Goal: Check status: Check status

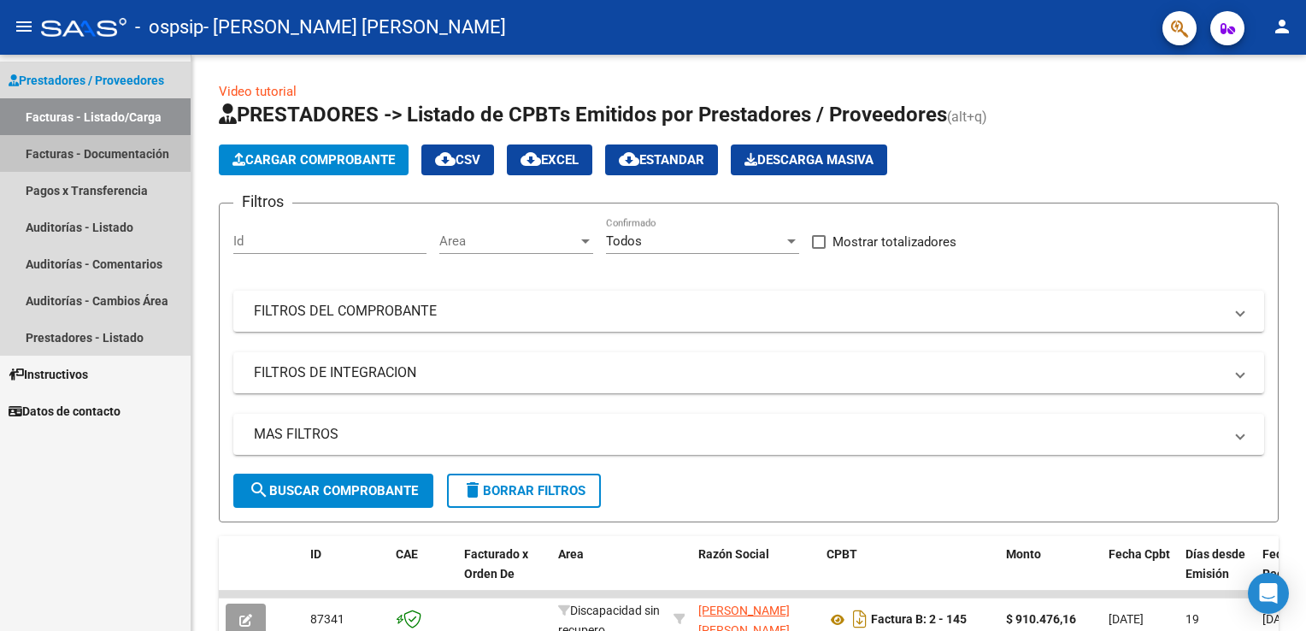
click at [74, 156] on link "Facturas - Documentación" at bounding box center [95, 153] width 191 height 37
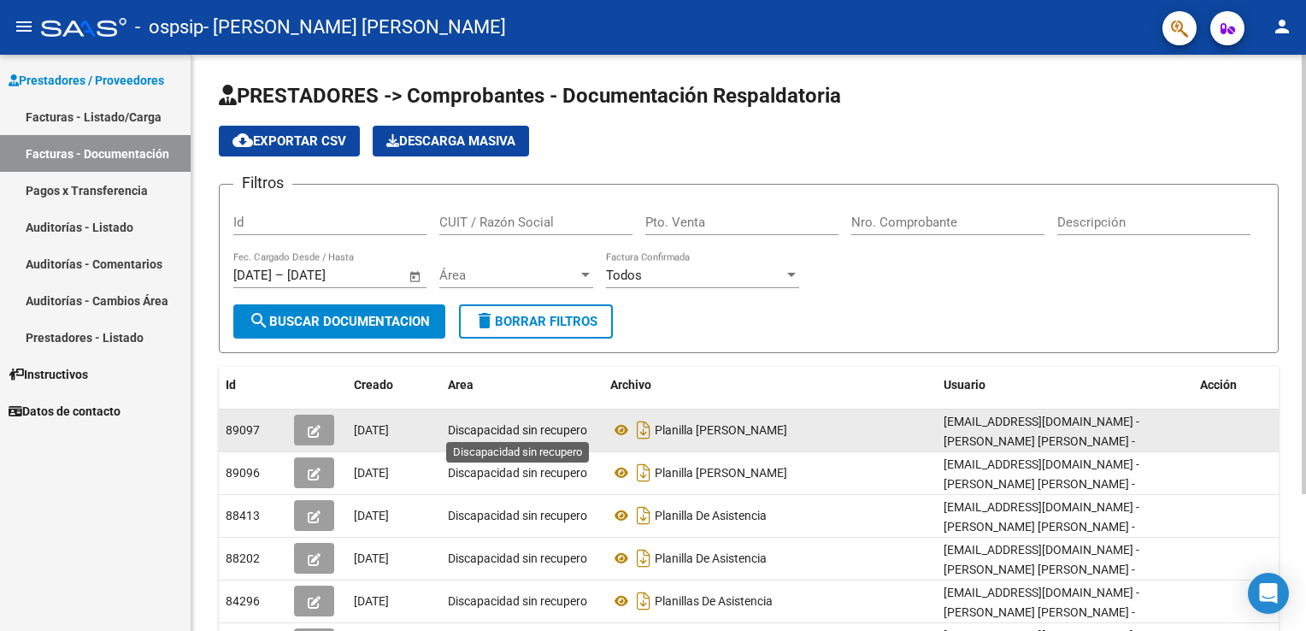
click at [458, 429] on span "Discapacidad sin recupero" at bounding box center [517, 430] width 139 height 14
click at [252, 423] on span "89097" at bounding box center [243, 430] width 34 height 14
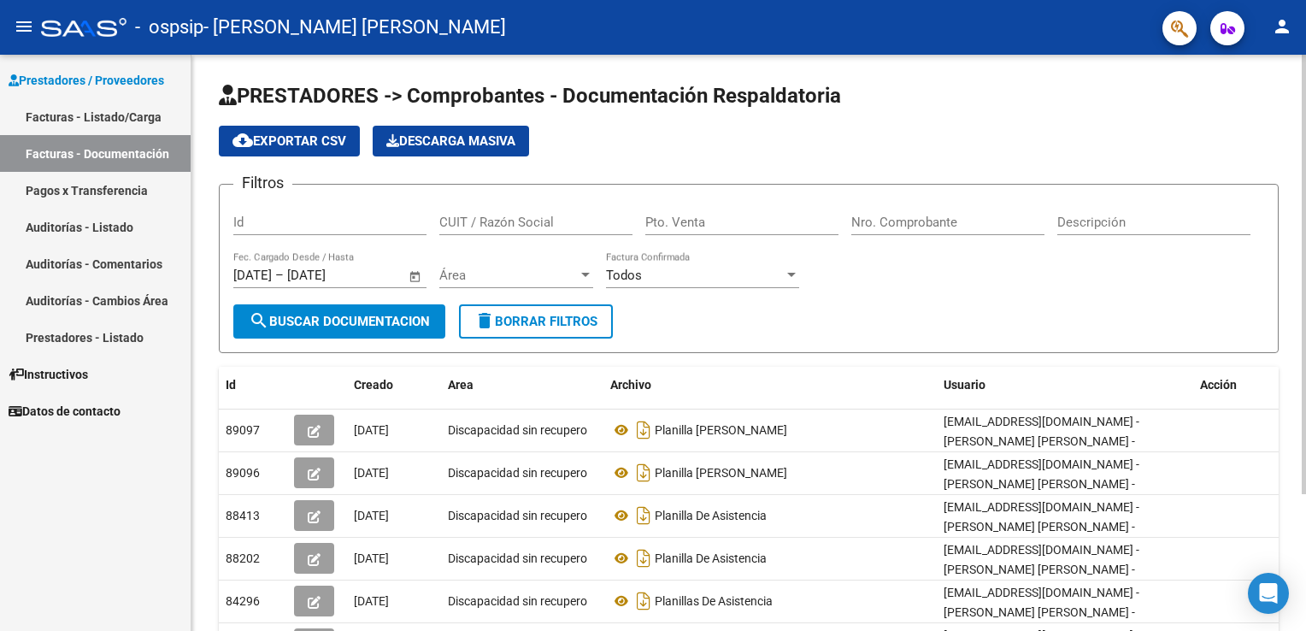
click at [832, 286] on div "Filtros Id CUIT / Razón Social Pto. Venta Nro. Comprobante Descripción [DATE] […" at bounding box center [748, 251] width 1031 height 106
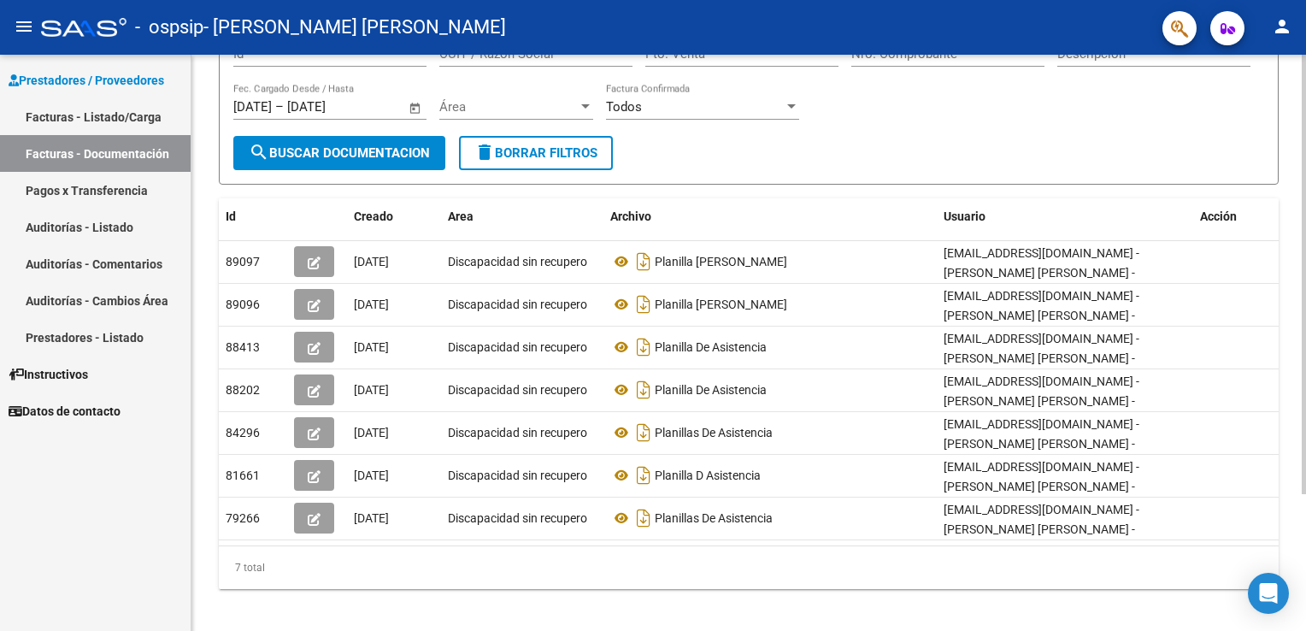
scroll to position [171, 0]
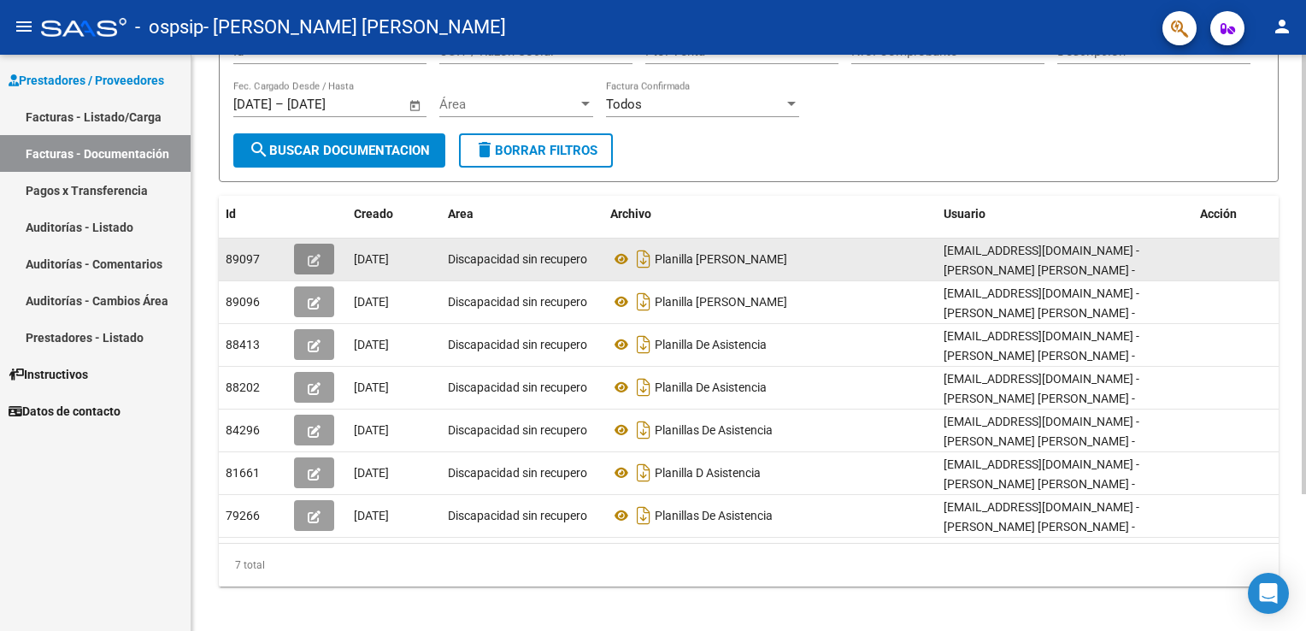
click at [304, 250] on button "button" at bounding box center [314, 259] width 40 height 31
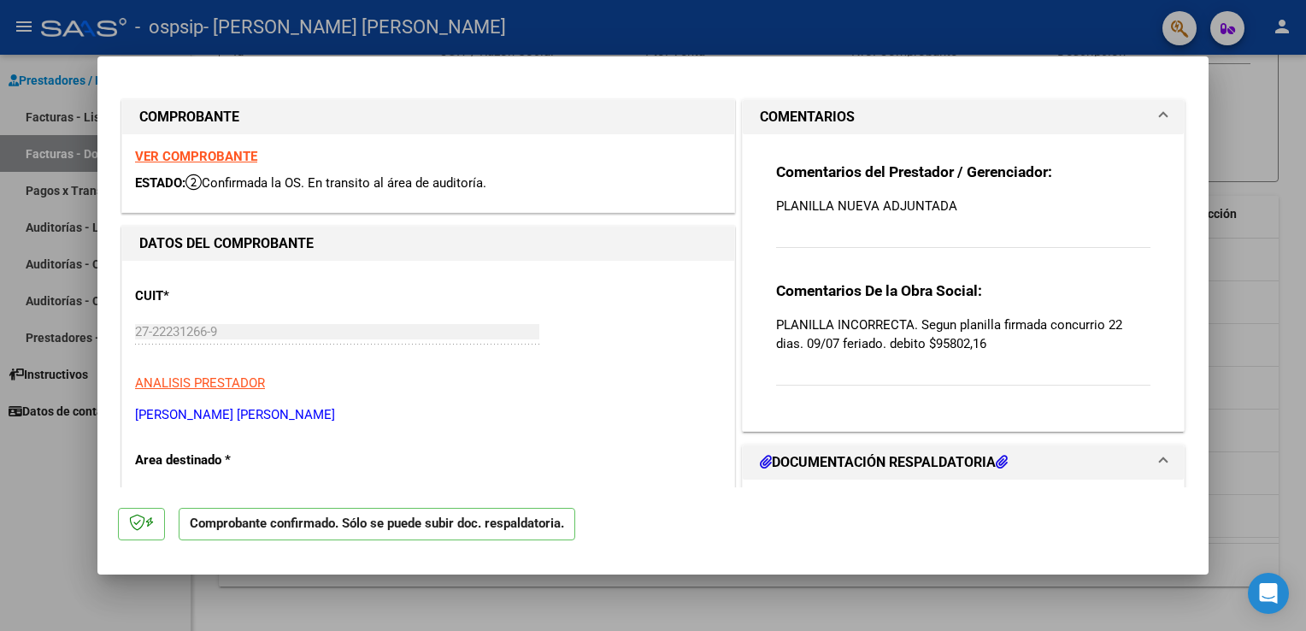
drag, startPoint x: 1169, startPoint y: 114, endPoint x: 985, endPoint y: 110, distance: 184.6
click at [985, 110] on mat-expansion-panel-header "COMENTARIOS" at bounding box center [963, 117] width 441 height 34
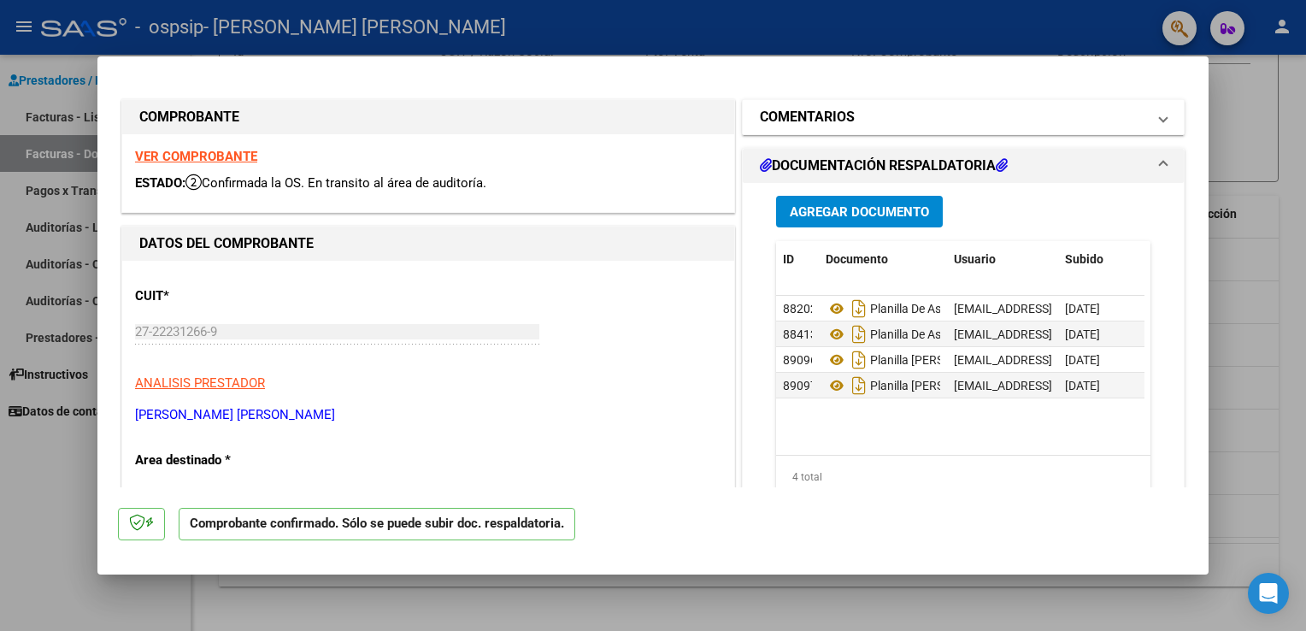
click at [1160, 121] on span at bounding box center [1163, 117] width 7 height 21
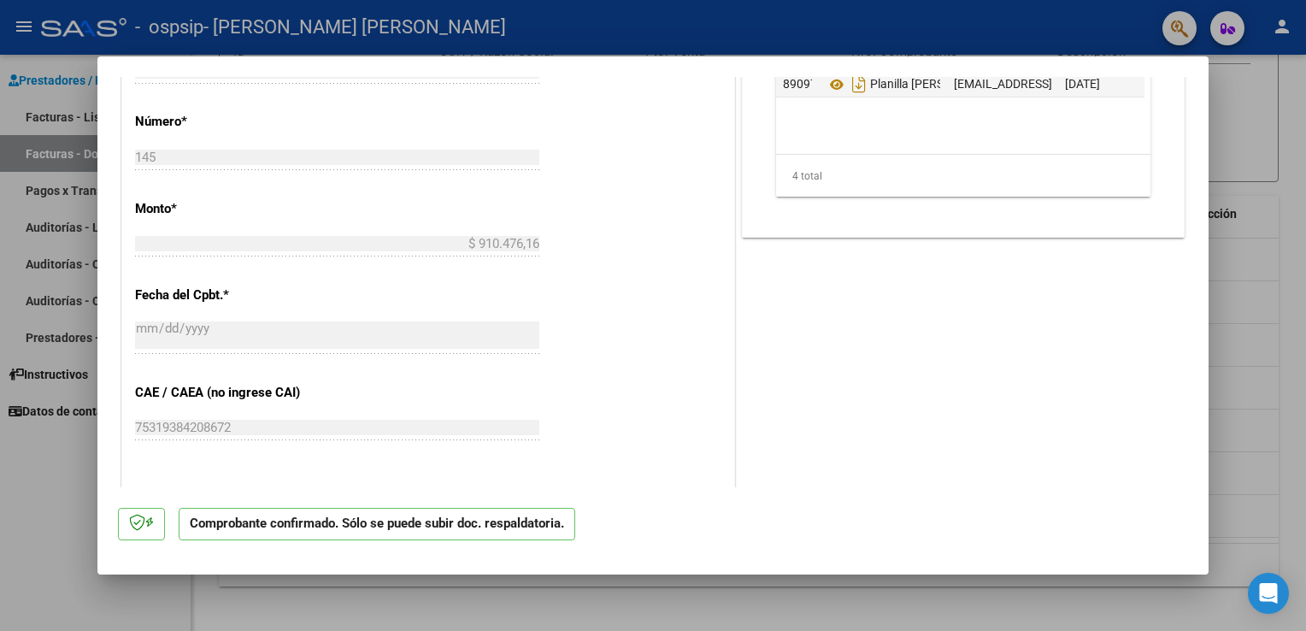
scroll to position [619, 0]
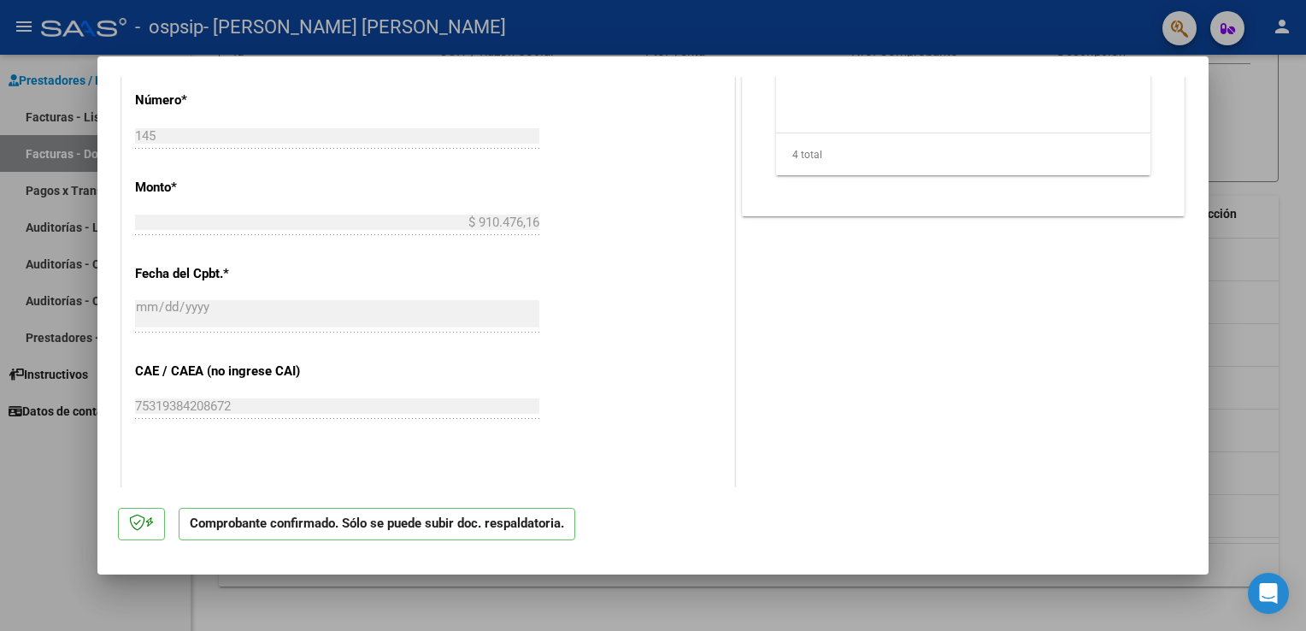
drag, startPoint x: 1163, startPoint y: 341, endPoint x: 1196, endPoint y: 166, distance: 178.2
click at [1196, 166] on mat-dialog-content "COMPROBANTE VER COMPROBANTE ESTADO: Confirmada la OS. En transito al área de au…" at bounding box center [652, 282] width 1111 height 410
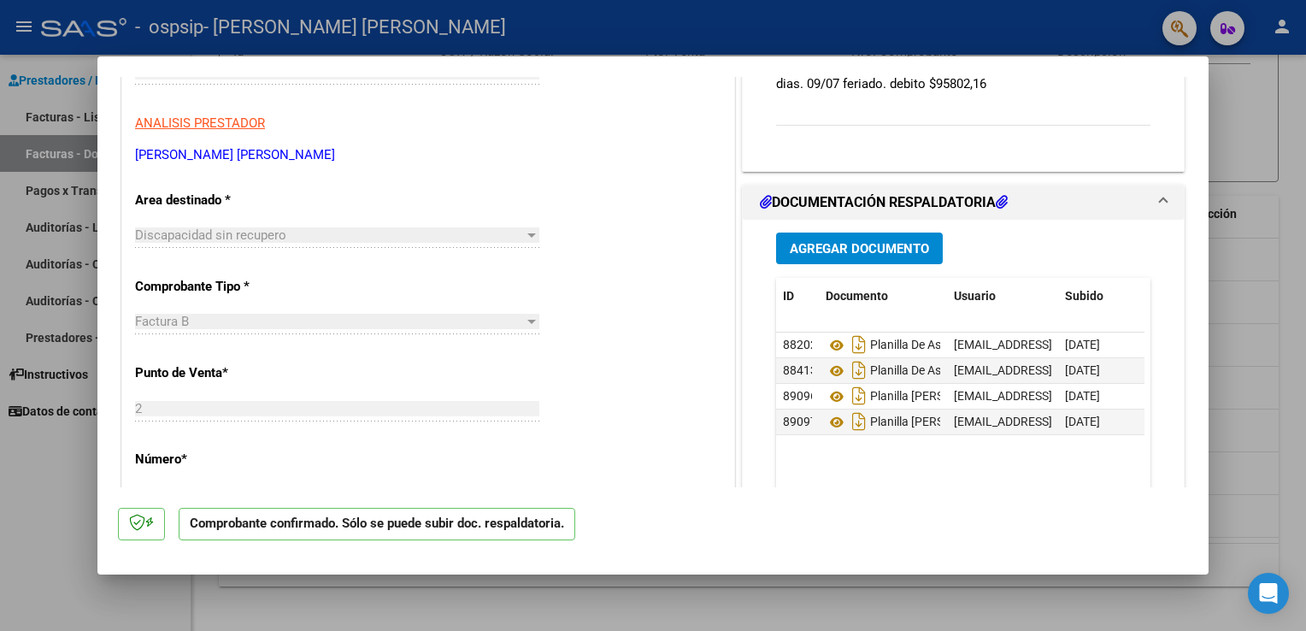
scroll to position [0, 0]
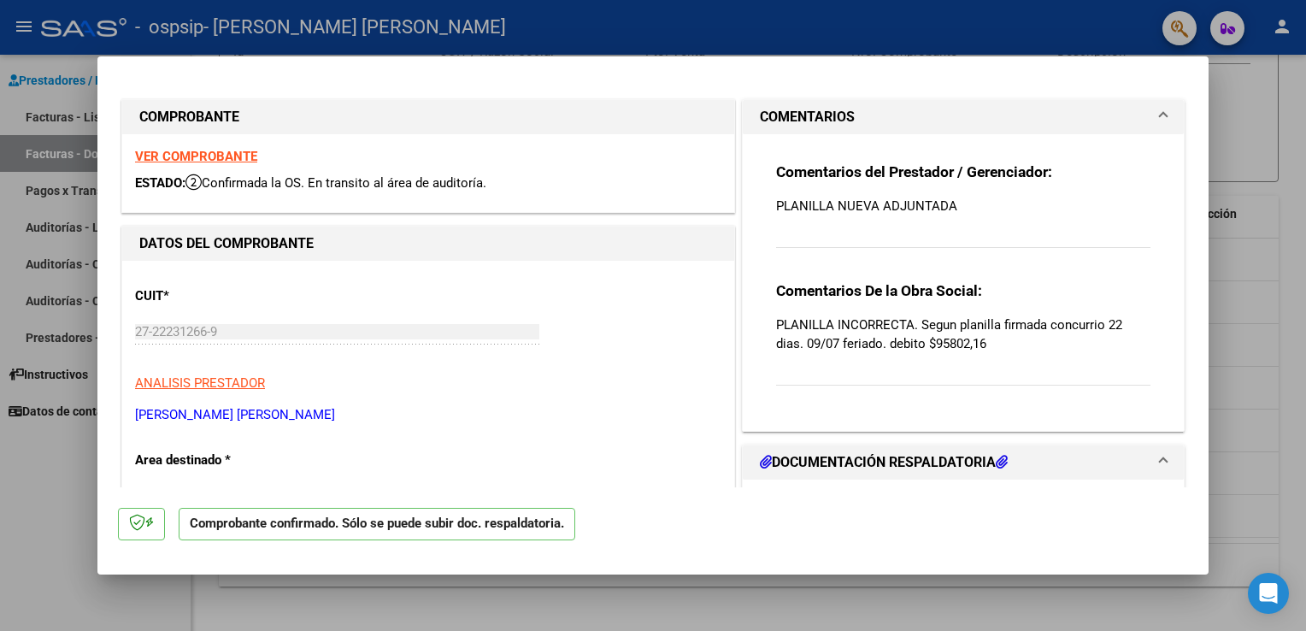
click at [1265, 231] on div at bounding box center [653, 315] width 1306 height 631
type input "$ 0,00"
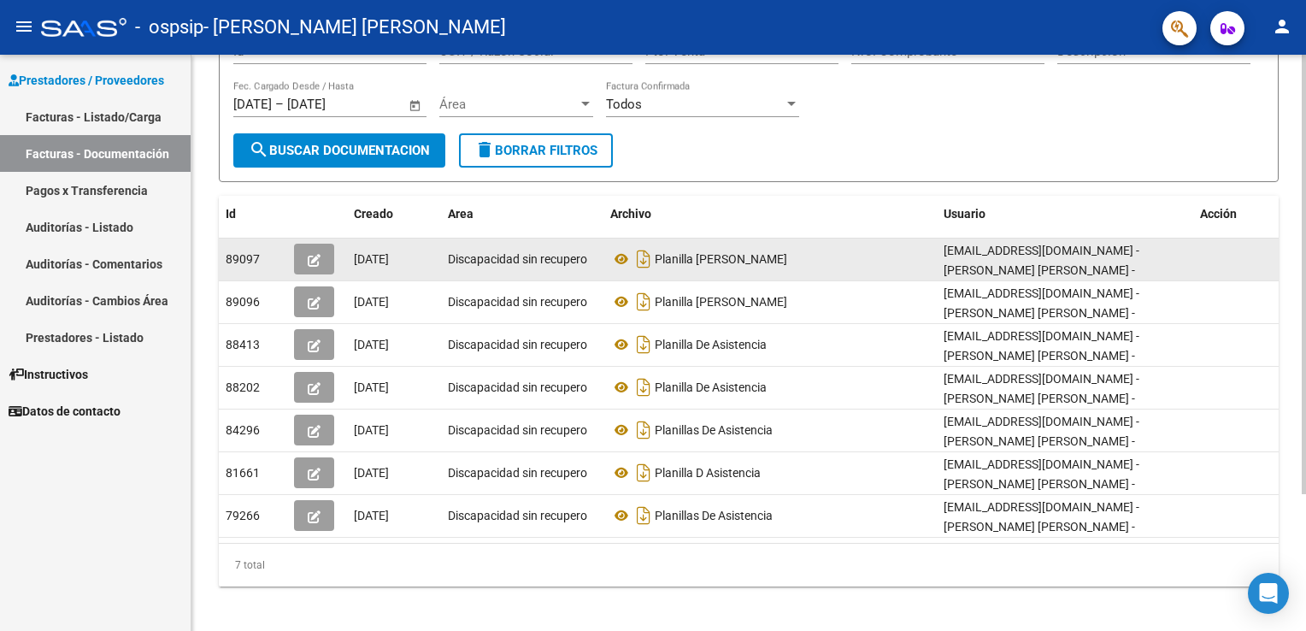
click at [290, 258] on datatable-body-cell at bounding box center [317, 259] width 60 height 42
click at [503, 256] on span "Discapacidad sin recupero" at bounding box center [517, 259] width 139 height 14
click at [313, 262] on icon "button" at bounding box center [314, 260] width 13 height 13
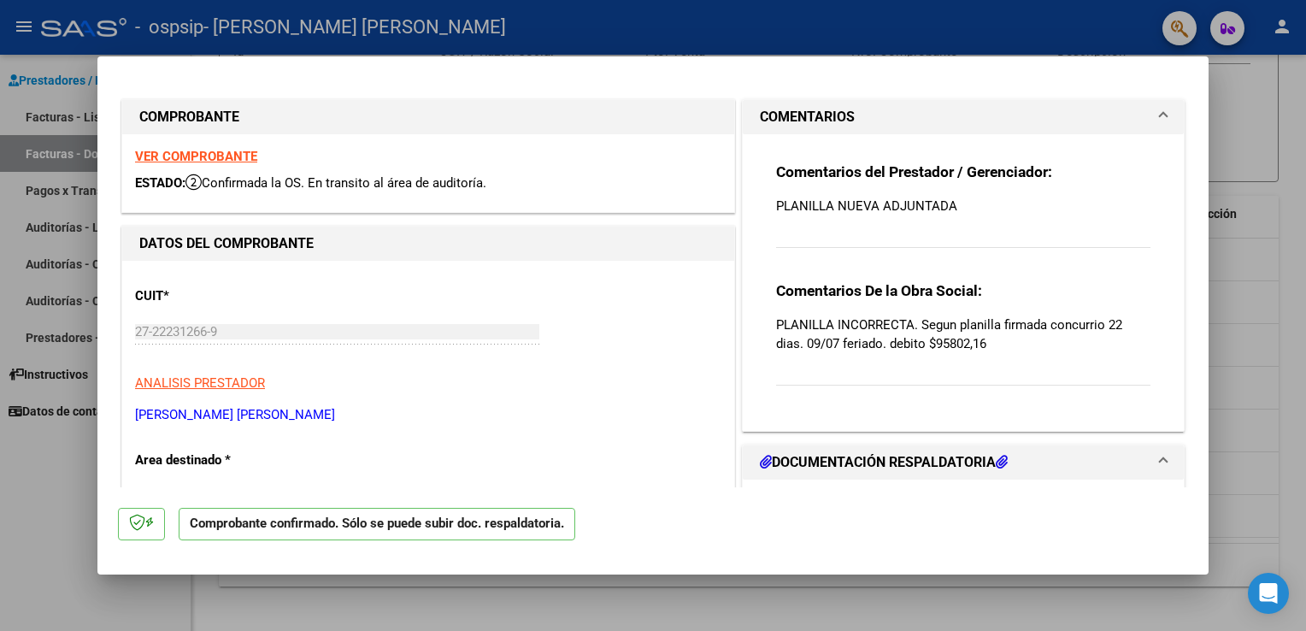
click at [422, 403] on div "CUIT * 27-22231266-9 Ingresar CUIT ANALISIS PRESTADOR [PERSON_NAME] [PERSON_NAM…" at bounding box center [428, 348] width 586 height 150
